Goal: Register for event/course

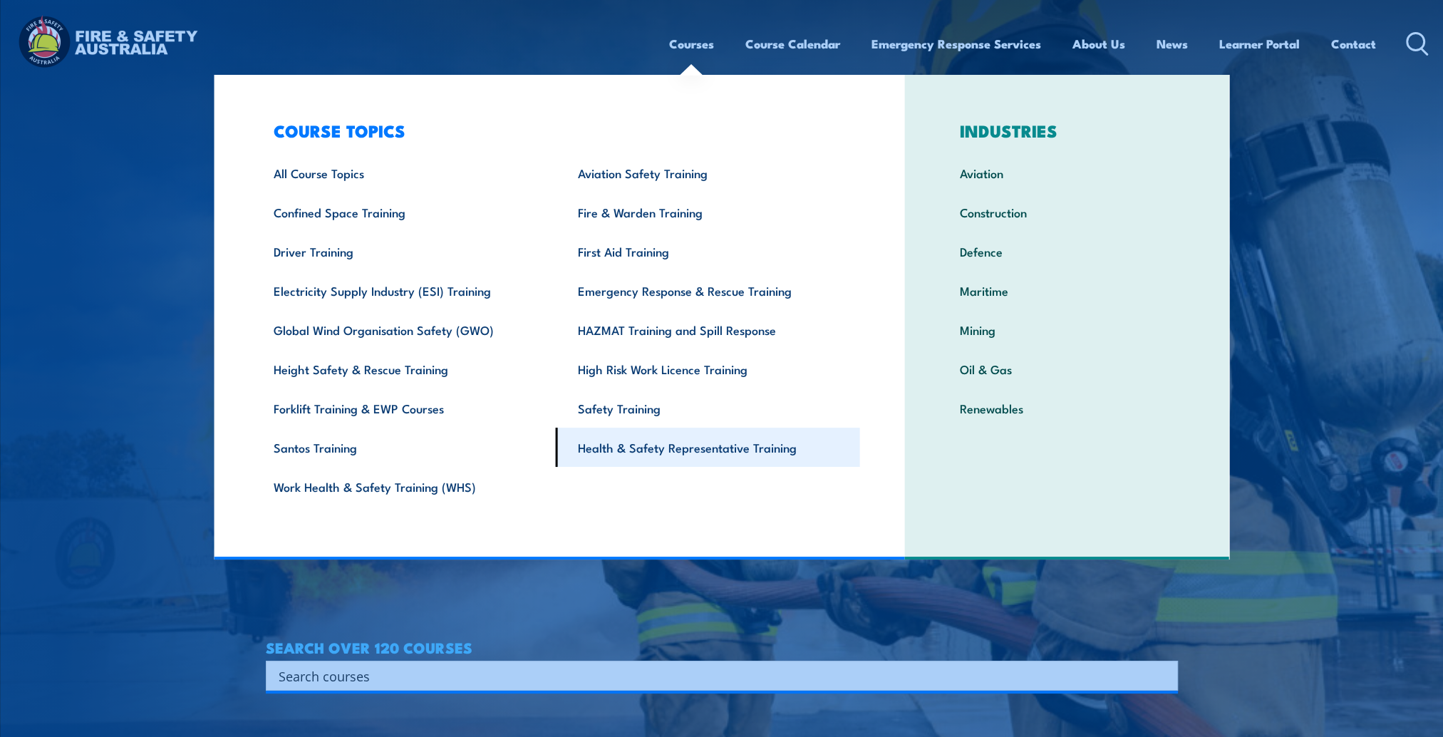
click at [634, 447] on link "Health & Safety Representative Training" at bounding box center [708, 446] width 304 height 39
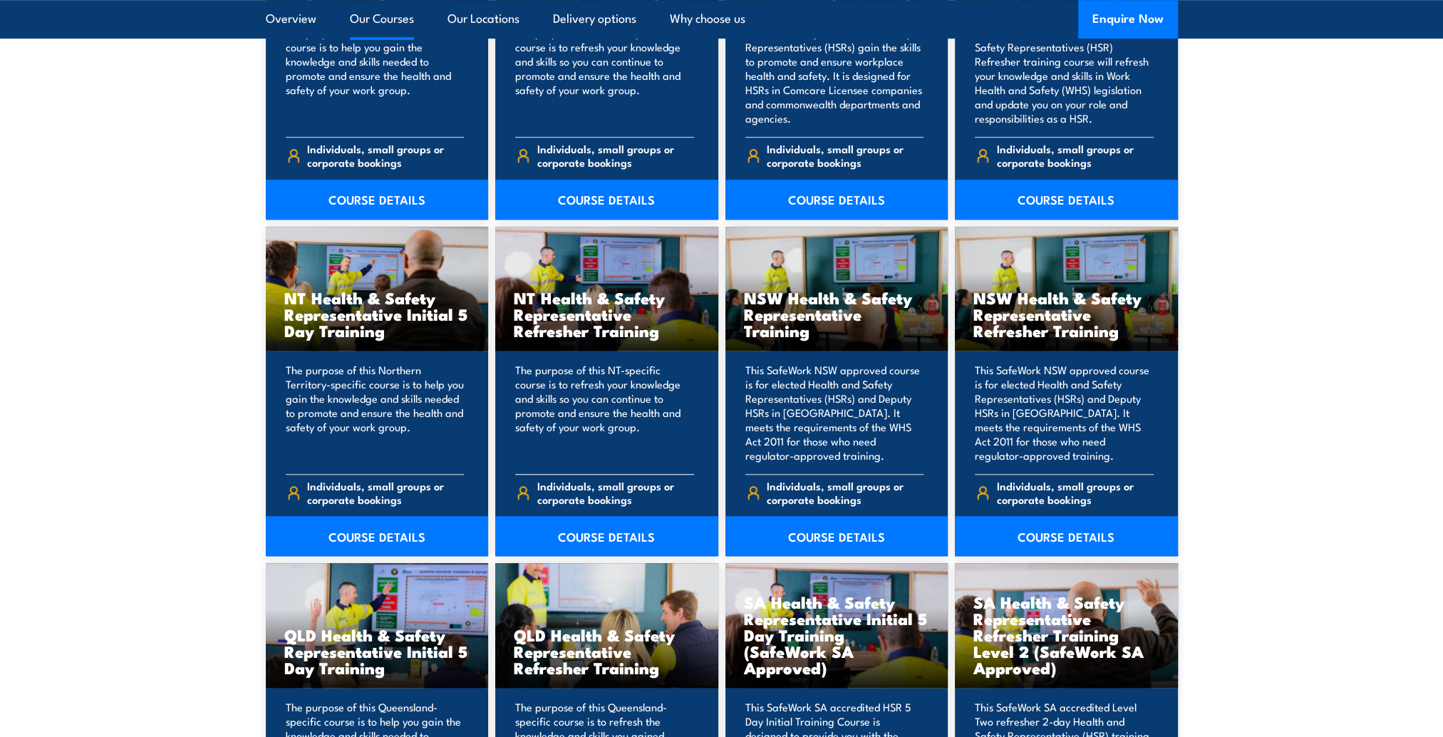
scroll to position [1567, 0]
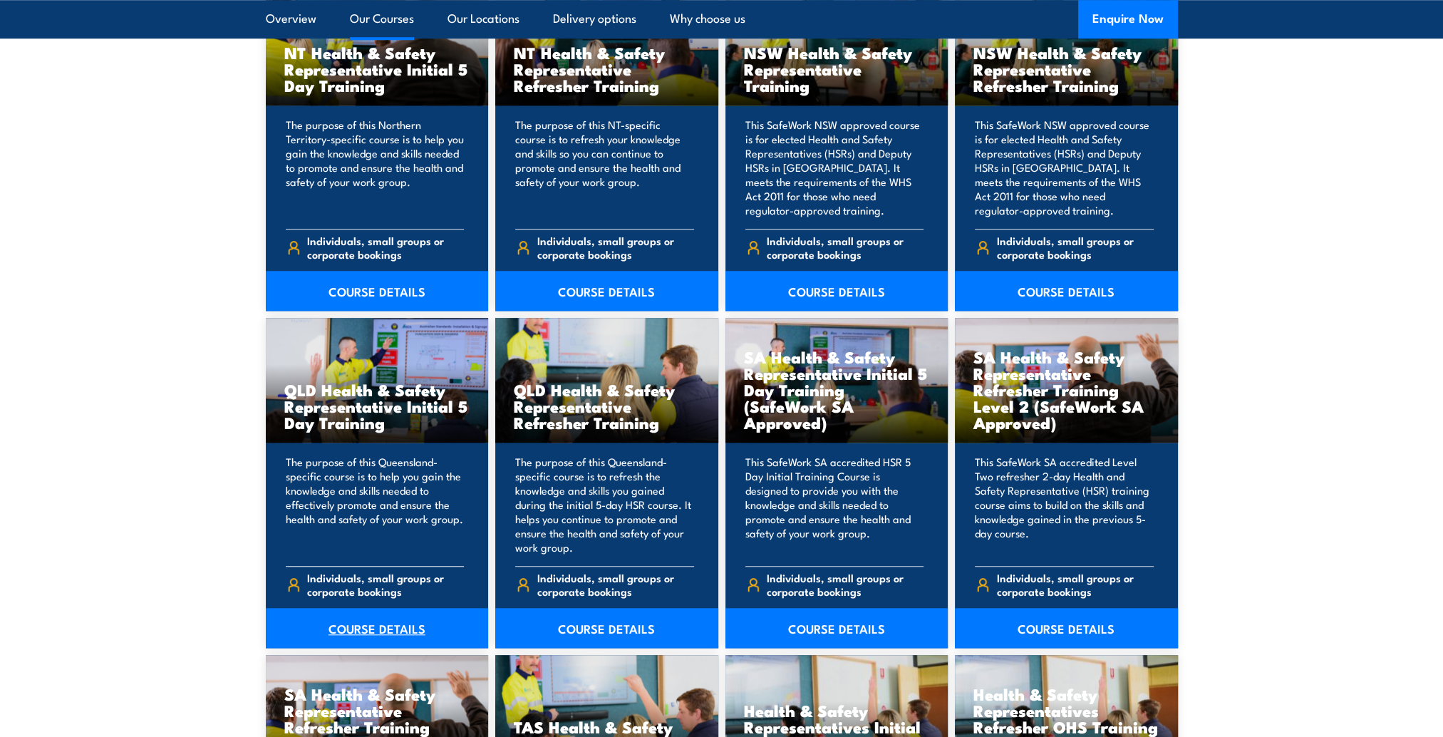
click at [385, 621] on link "COURSE DETAILS" at bounding box center [377, 628] width 223 height 40
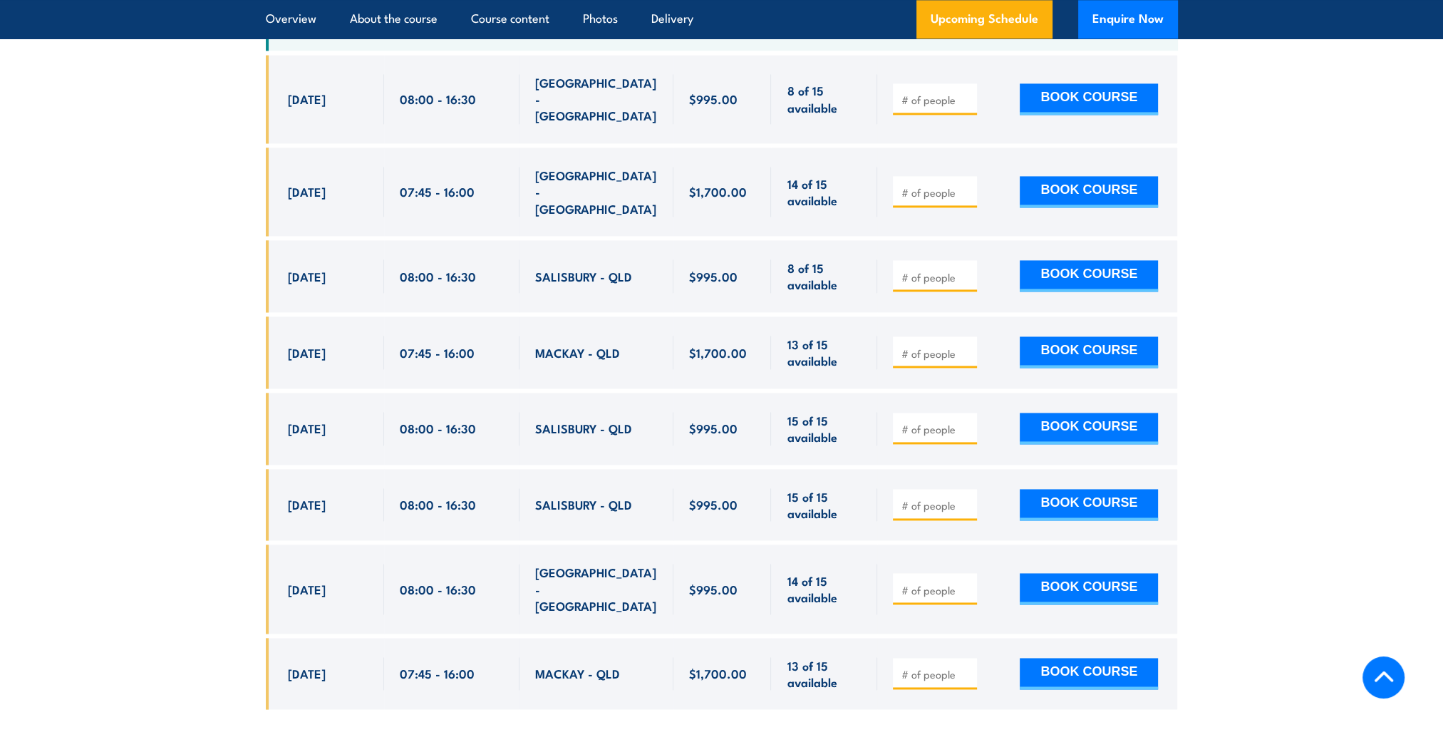
scroll to position [2707, 0]
